Goal: Task Accomplishment & Management: Complete application form

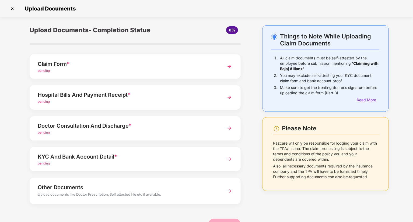
click at [94, 67] on div "Claim Form *" at bounding box center [127, 64] width 178 height 9
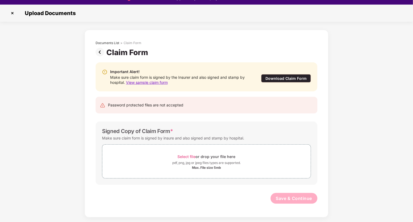
scroll to position [13, 0]
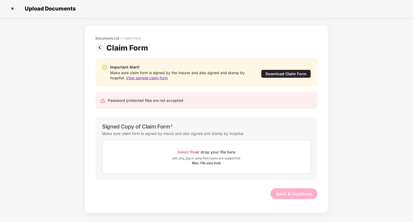
click at [187, 152] on span "Select file" at bounding box center [187, 152] width 18 height 5
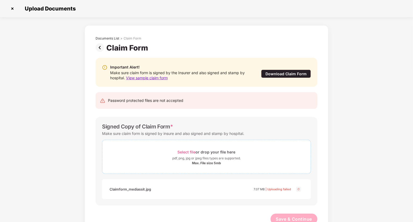
scroll to position [16, 0]
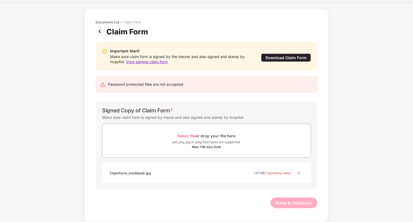
click at [298, 173] on img at bounding box center [298, 173] width 6 height 6
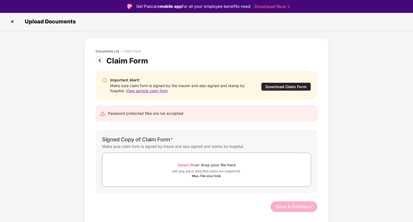
scroll to position [13, 0]
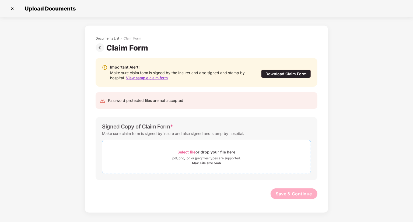
click at [188, 149] on div "Select file or drop your file here" at bounding box center [207, 152] width 58 height 7
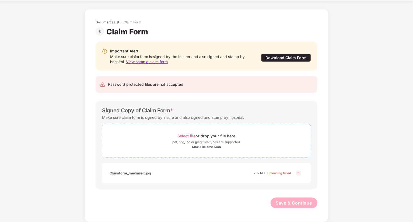
scroll to position [0, 0]
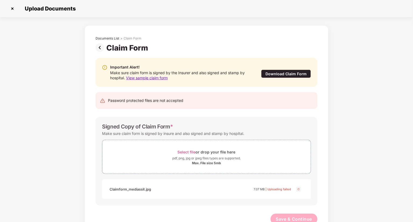
click at [14, 9] on img at bounding box center [12, 8] width 9 height 9
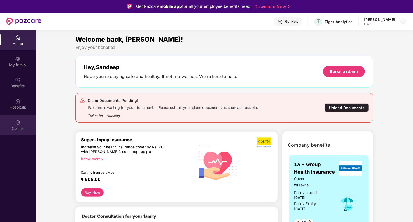
click at [15, 124] on img at bounding box center [17, 122] width 5 height 5
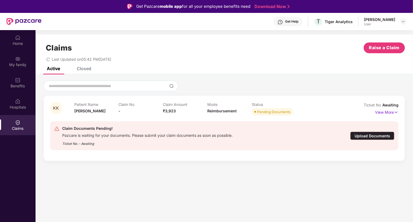
click at [367, 136] on div "Upload Documents" at bounding box center [372, 136] width 44 height 8
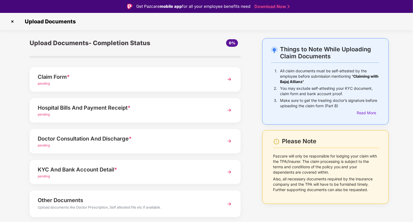
click at [79, 79] on div "Claim Form *" at bounding box center [127, 77] width 178 height 9
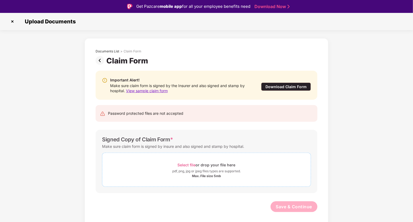
click at [190, 166] on span "Select file" at bounding box center [187, 165] width 18 height 5
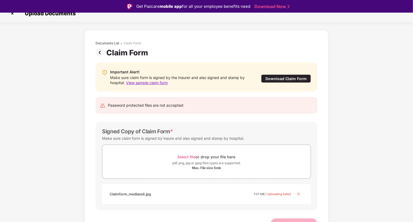
scroll to position [16, 0]
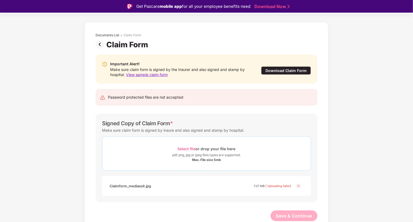
click at [217, 156] on div "pdf, png, jpg or jpeg files types are supported." at bounding box center [206, 155] width 68 height 5
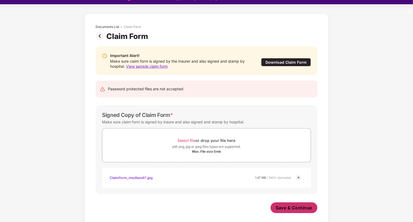
scroll to position [13, 0]
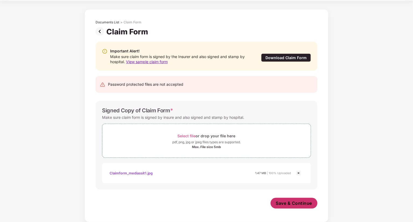
click at [285, 202] on span "Save & Continue" at bounding box center [294, 204] width 36 height 6
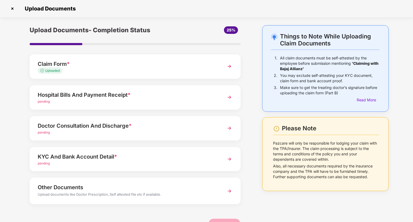
click at [106, 96] on div "Hospital Bills And Payment Receipt *" at bounding box center [127, 95] width 178 height 9
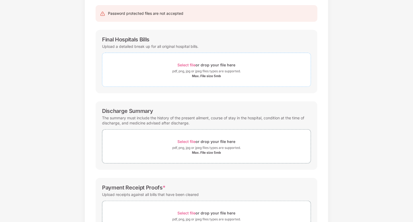
scroll to position [51, 0]
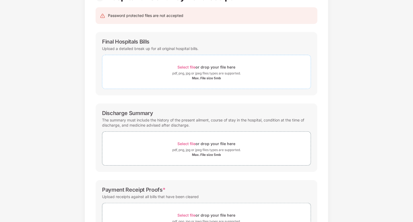
click at [187, 67] on span "Select file" at bounding box center [187, 67] width 18 height 5
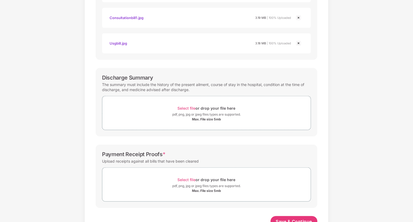
scroll to position [181, 0]
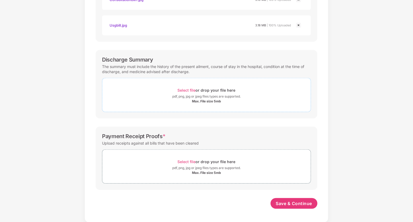
click at [188, 90] on span "Select file" at bounding box center [187, 90] width 18 height 5
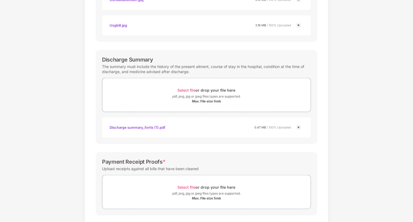
scroll to position [207, 0]
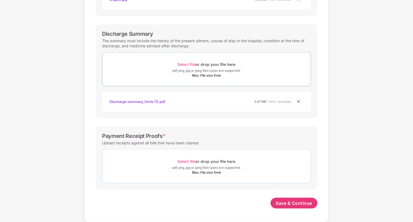
click at [188, 161] on span "Select file" at bounding box center [187, 161] width 18 height 5
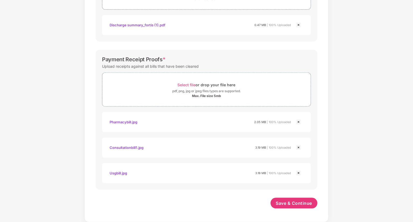
scroll to position [283, 0]
click at [284, 201] on span "Save & Continue" at bounding box center [294, 204] width 36 height 6
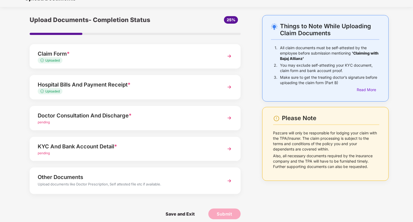
scroll to position [16, 0]
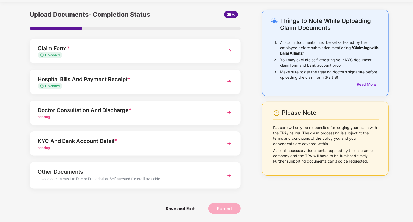
click at [130, 113] on span "*" at bounding box center [130, 110] width 3 height 6
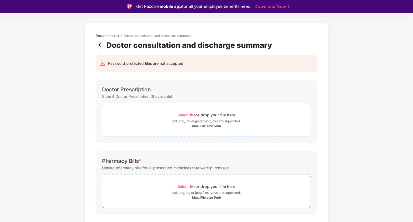
scroll to position [43, 0]
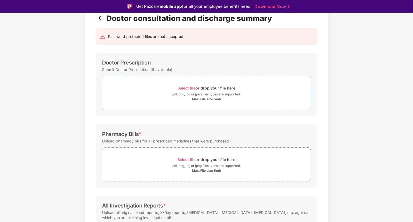
click at [185, 89] on span "Select file" at bounding box center [187, 88] width 18 height 5
click at [185, 91] on div "Select file or drop your file here" at bounding box center [207, 88] width 58 height 7
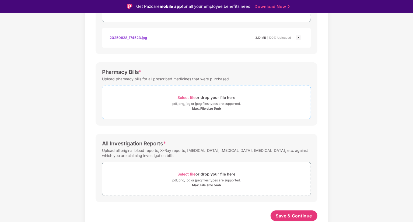
scroll to position [130, 0]
click at [189, 98] on span "Select file" at bounding box center [187, 98] width 18 height 5
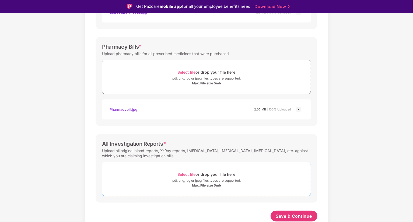
scroll to position [155, 0]
click at [188, 174] on span "Select file" at bounding box center [187, 175] width 18 height 5
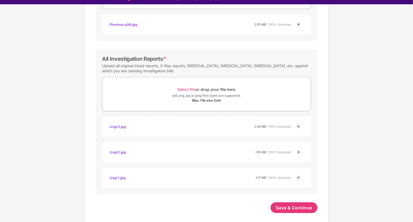
scroll to position [13, 0]
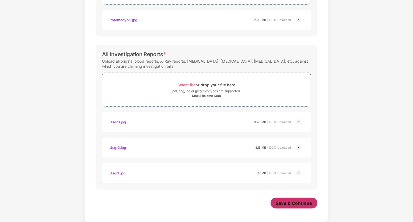
click at [290, 204] on span "Save & Continue" at bounding box center [294, 204] width 36 height 6
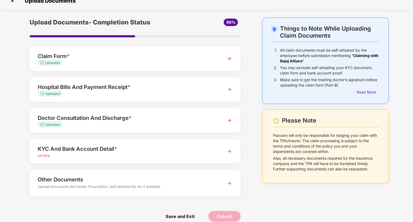
scroll to position [16, 0]
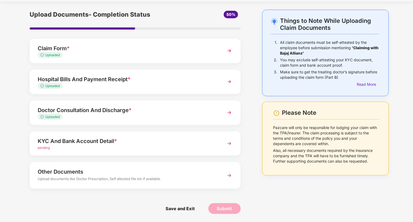
click at [113, 143] on div "KYC And Bank Account Detail *" at bounding box center [127, 141] width 178 height 9
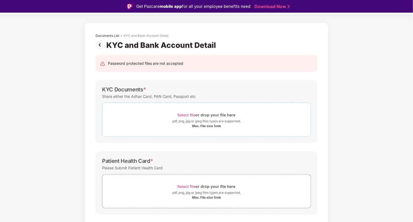
click at [188, 113] on span "Select file" at bounding box center [187, 115] width 18 height 5
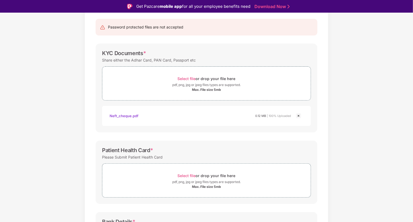
scroll to position [43, 0]
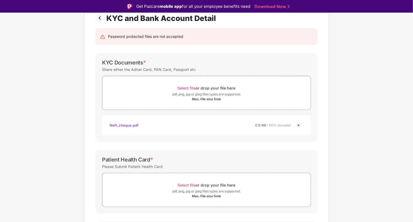
click at [298, 126] on img at bounding box center [298, 125] width 6 height 6
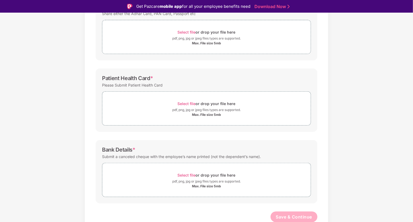
scroll to position [99, 0]
click at [186, 103] on span "Select file" at bounding box center [187, 103] width 18 height 5
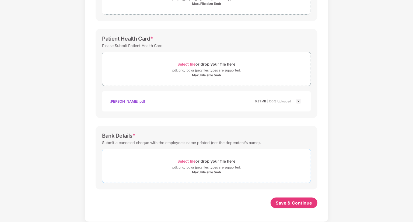
scroll to position [125, 0]
click at [186, 162] on span "Select file" at bounding box center [187, 161] width 18 height 5
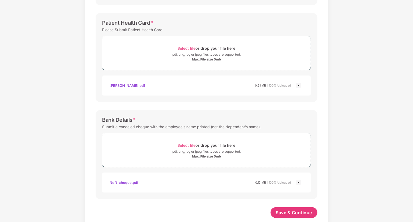
scroll to position [150, 0]
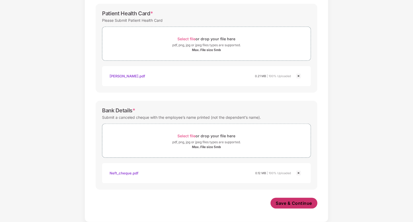
click at [290, 205] on span "Save & Continue" at bounding box center [294, 204] width 36 height 6
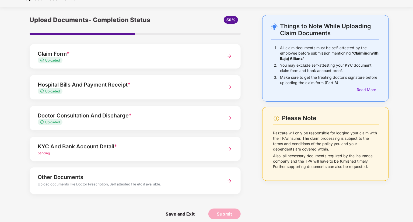
scroll to position [16, 0]
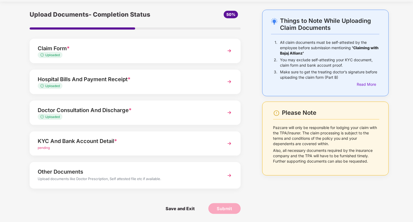
click at [100, 143] on div "KYC And Bank Account Detail *" at bounding box center [127, 141] width 178 height 9
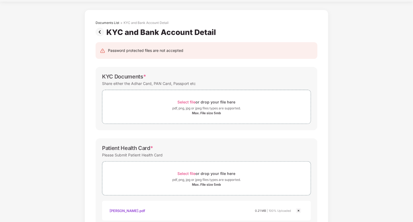
scroll to position [0, 0]
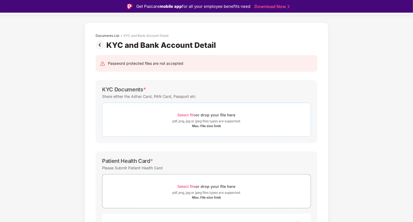
click at [185, 113] on span "Select file" at bounding box center [187, 115] width 18 height 5
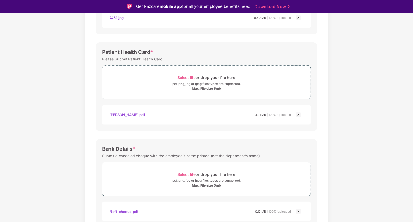
scroll to position [176, 0]
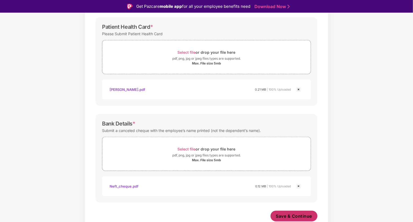
click at [289, 217] on span "Save & Continue" at bounding box center [294, 216] width 36 height 6
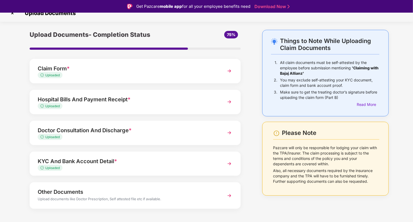
scroll to position [16, 0]
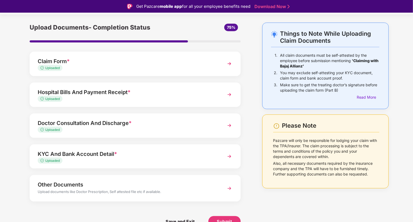
click at [98, 190] on div "Upload documents like Doctor Prescription, Self attested file etc if available." at bounding box center [127, 192] width 178 height 7
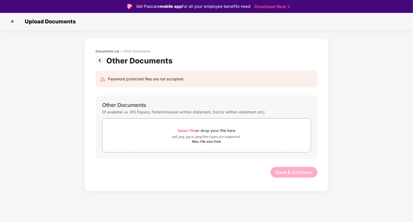
click at [99, 59] on img at bounding box center [101, 60] width 11 height 9
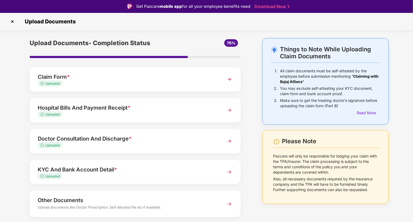
scroll to position [16, 0]
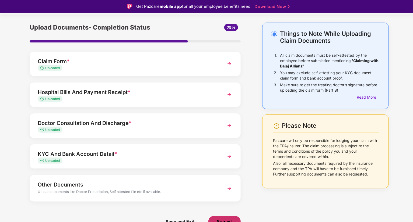
click at [226, 220] on span "Submit" at bounding box center [224, 222] width 15 height 6
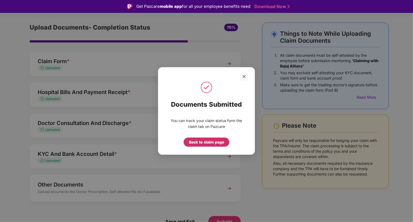
click at [205, 143] on div "Back to claim page" at bounding box center [206, 142] width 35 height 6
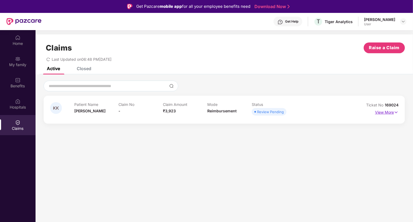
click at [391, 111] on p "View More" at bounding box center [386, 111] width 23 height 7
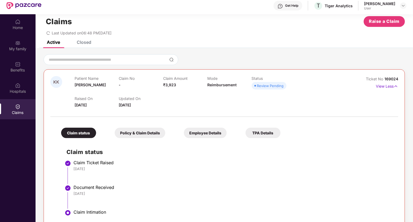
scroll to position [30, 0]
